Goal: Task Accomplishment & Management: Use online tool/utility

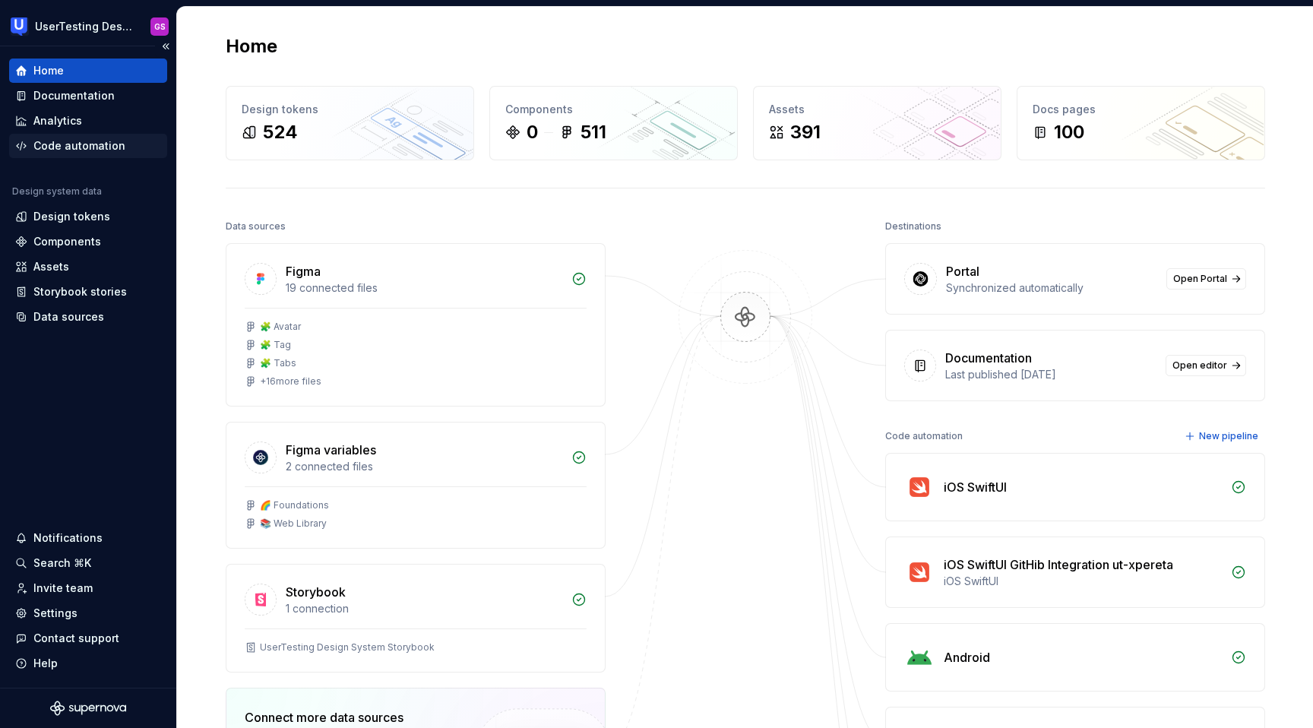
click at [83, 141] on div "Code automation" at bounding box center [79, 145] width 92 height 15
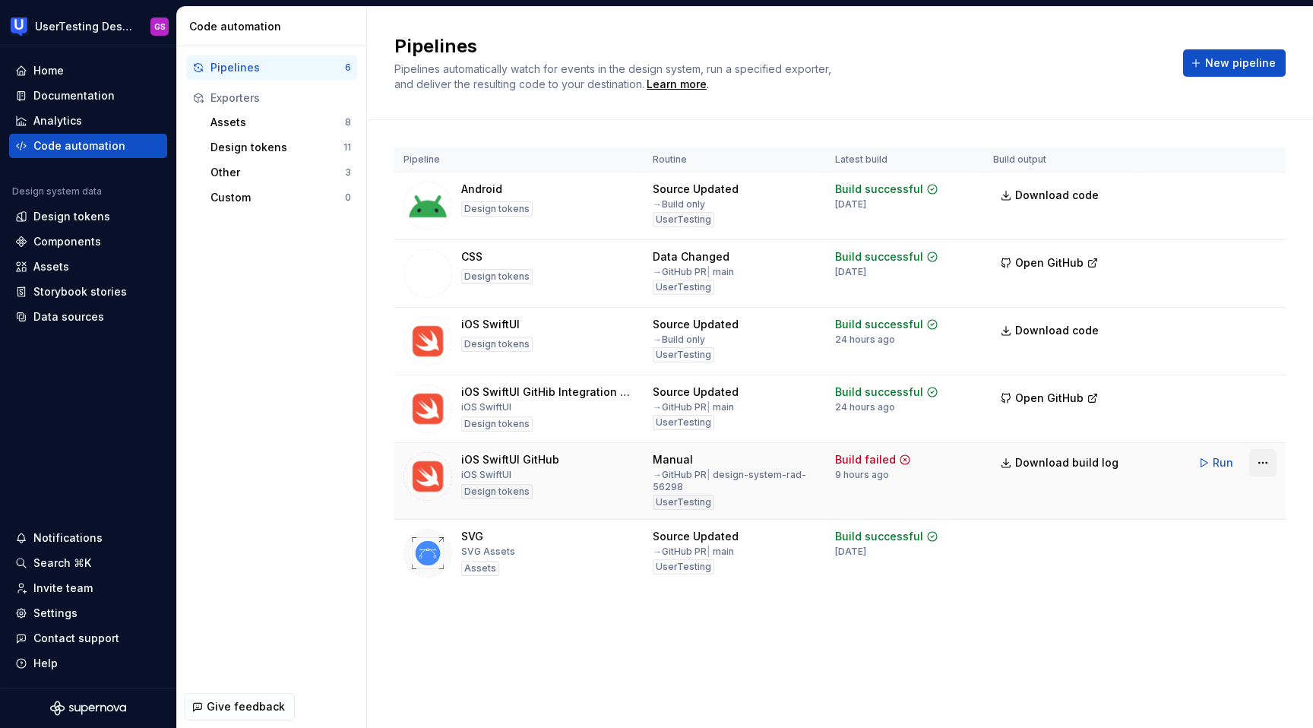
click at [1260, 467] on html "UserTesting Design System GS Home Documentation Analytics Code automation Desig…" at bounding box center [656, 364] width 1313 height 728
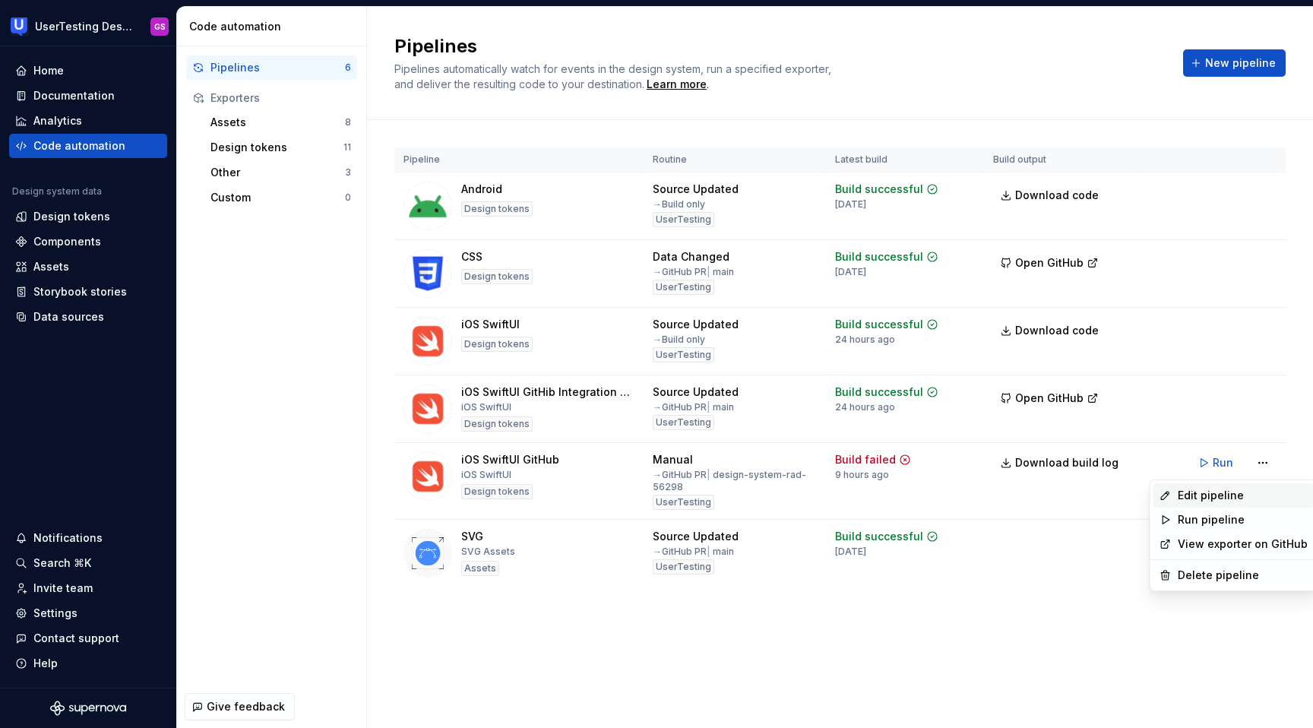
click at [1223, 498] on div "Edit pipeline" at bounding box center [1243, 495] width 130 height 15
